Goal: Book appointment/travel/reservation

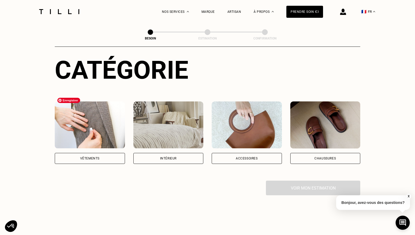
scroll to position [60, 0]
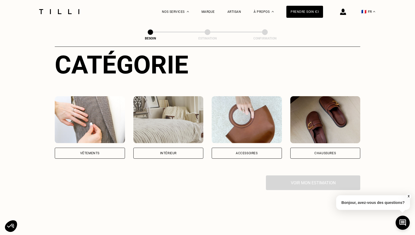
click at [181, 151] on div "Intérieur" at bounding box center [168, 153] width 70 height 11
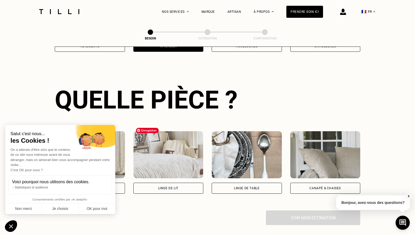
scroll to position [170, 0]
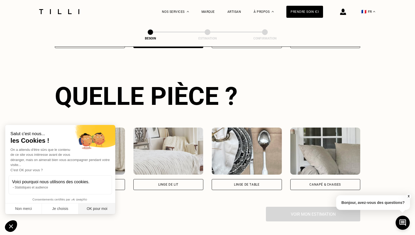
click at [106, 209] on button "OK pour moi" at bounding box center [97, 209] width 37 height 11
checkbox input "true"
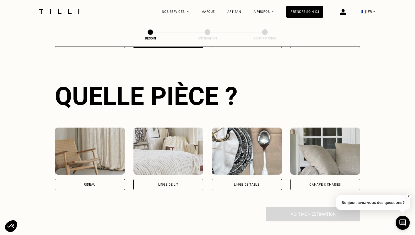
click at [99, 179] on div "Rideau" at bounding box center [90, 184] width 70 height 11
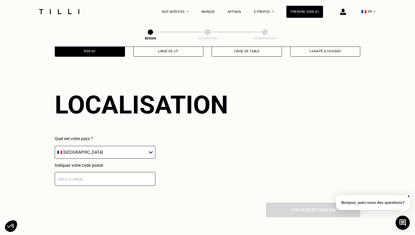
scroll to position [313, 0]
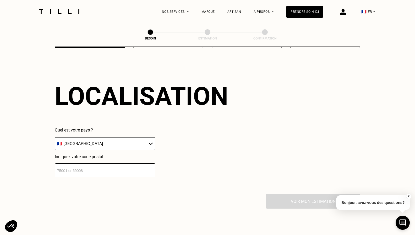
click at [83, 138] on select "🇩🇪 [GEOGRAPHIC_DATA] 🇦🇹 [GEOGRAPHIC_DATA] 🇧🇪 [GEOGRAPHIC_DATA] 🇧🇬 Bulgarie 🇨🇾 C…" at bounding box center [105, 143] width 101 height 13
select select "BE"
click at [55, 137] on select "🇩🇪 [GEOGRAPHIC_DATA] 🇦🇹 [GEOGRAPHIC_DATA] 🇧🇪 [GEOGRAPHIC_DATA] 🇧🇬 Bulgarie 🇨🇾 C…" at bounding box center [105, 143] width 101 height 13
click at [99, 166] on input "number" at bounding box center [105, 171] width 101 height 14
type input "1170"
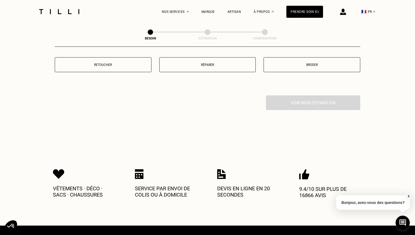
scroll to position [524, 0]
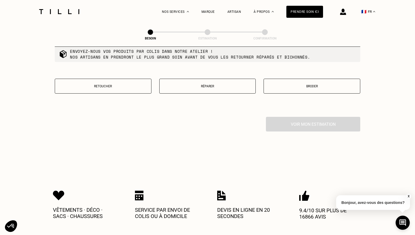
click at [114, 83] on button "Retoucher" at bounding box center [103, 86] width 97 height 15
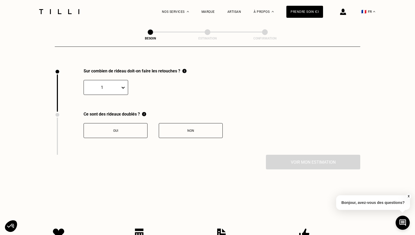
scroll to position [576, 0]
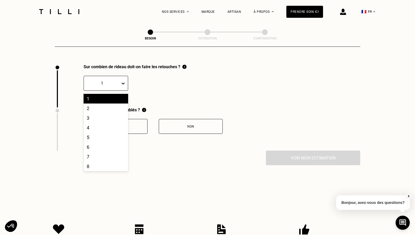
click at [124, 81] on icon at bounding box center [122, 83] width 5 height 5
click at [114, 104] on div "2" at bounding box center [106, 109] width 45 height 10
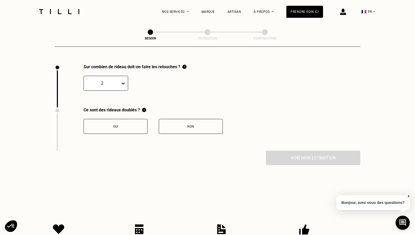
click at [177, 125] on div "Non" at bounding box center [191, 127] width 58 height 4
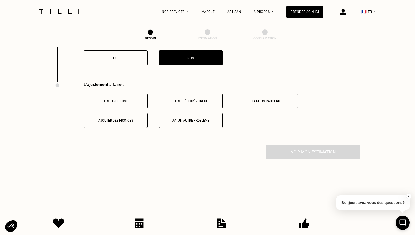
scroll to position [647, 0]
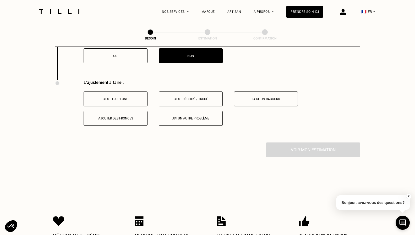
click at [117, 97] on div "C‘est trop long" at bounding box center [115, 99] width 58 height 4
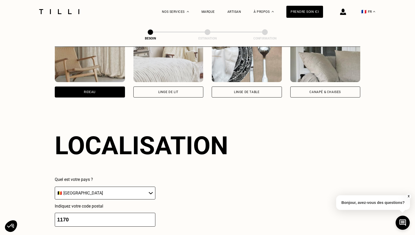
scroll to position [255, 0]
